Goal: Register for event/course

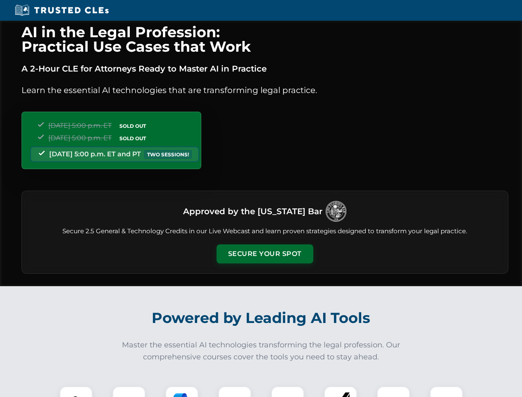
click at [265, 254] on button "Secure Your Spot" at bounding box center [265, 253] width 97 height 19
click at [76, 391] on img at bounding box center [76, 403] width 24 height 24
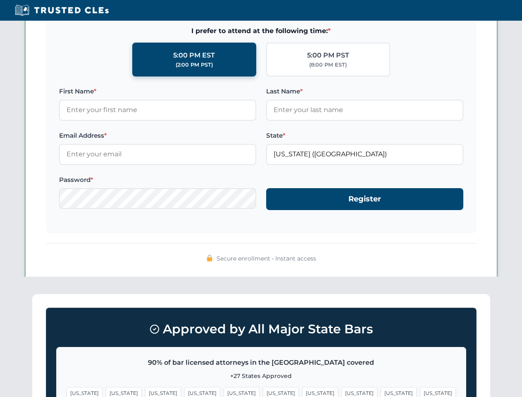
click at [302, 391] on span "[US_STATE]" at bounding box center [320, 393] width 36 height 12
click at [381, 391] on span "[US_STATE]" at bounding box center [399, 393] width 36 height 12
